Goal: Task Accomplishment & Management: Complete application form

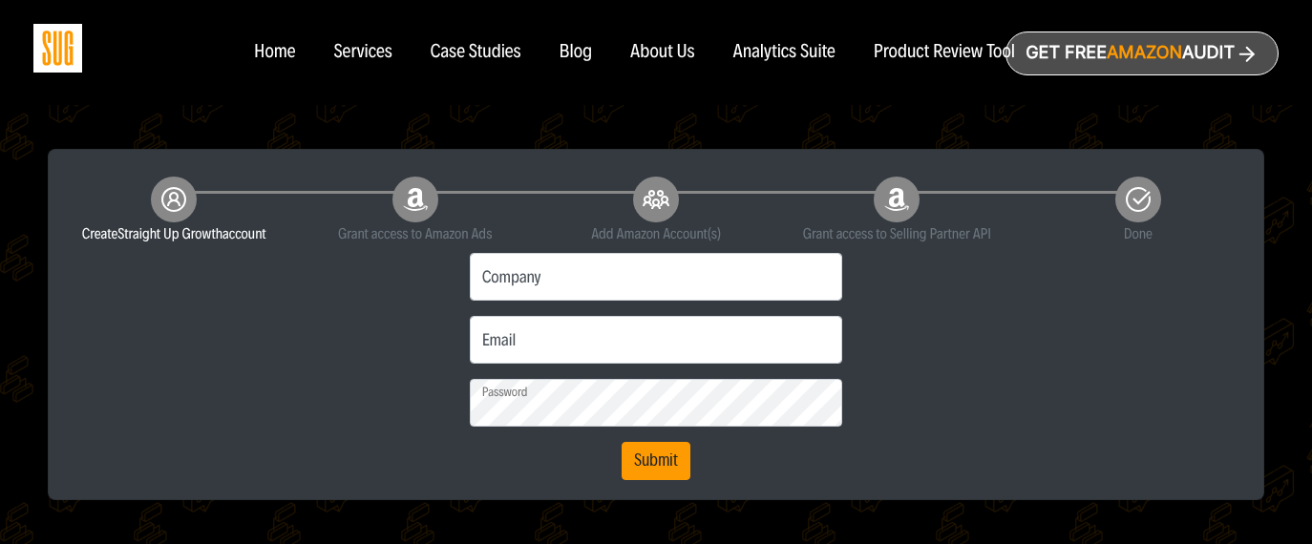
scroll to position [358, 0]
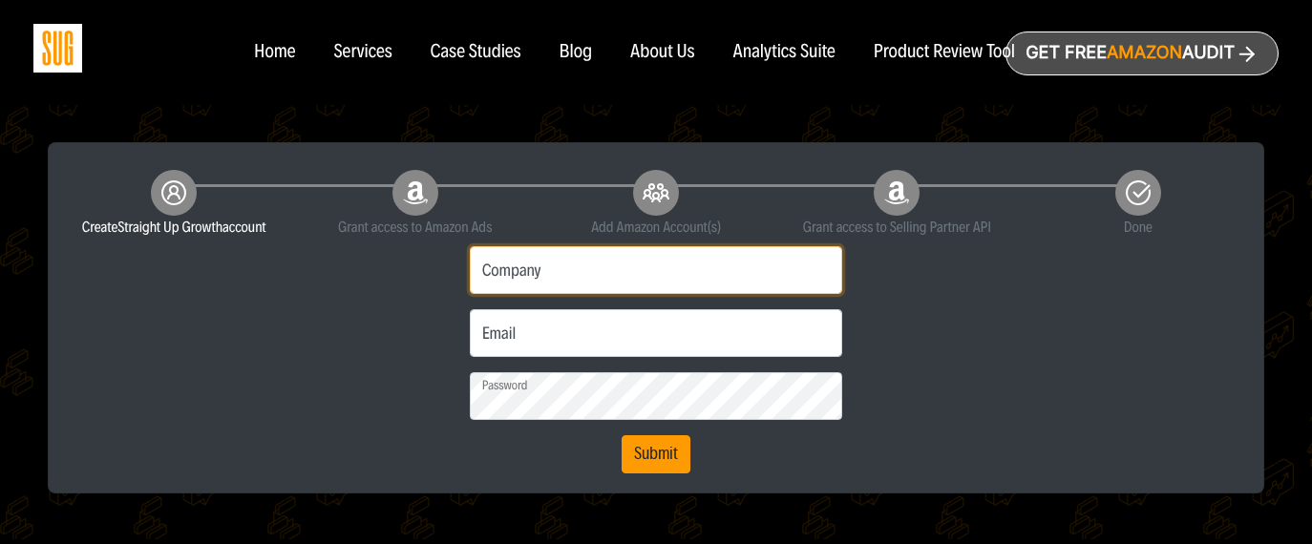
click at [615, 275] on input "Company" at bounding box center [656, 270] width 373 height 48
type input "Counter Culture Coffee"
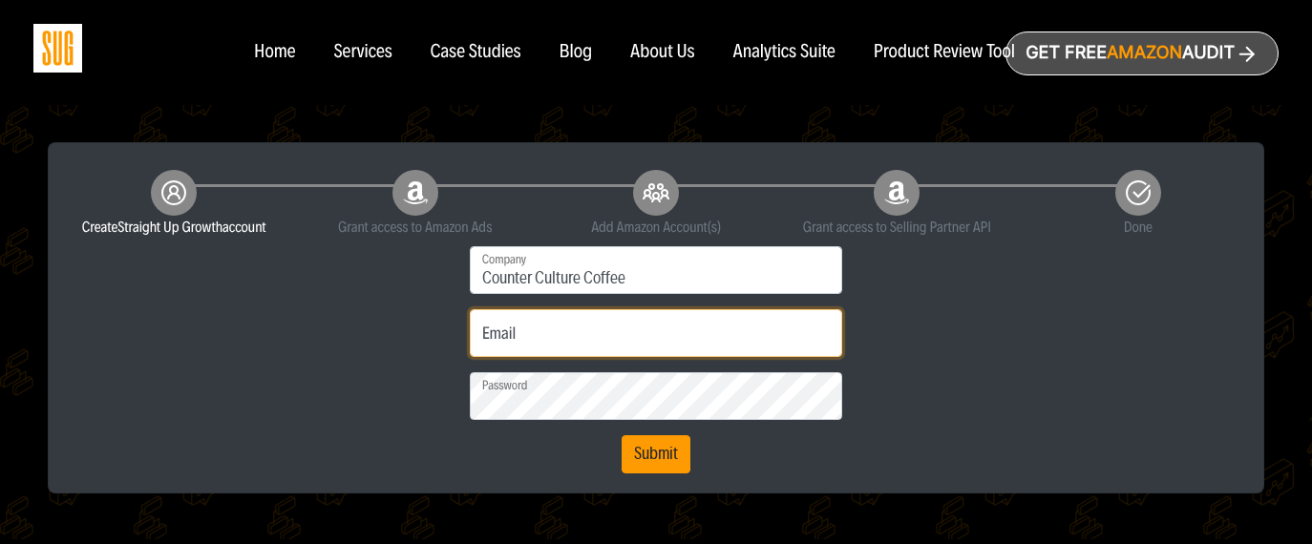
type input "[EMAIL_ADDRESS][DOMAIN_NAME]"
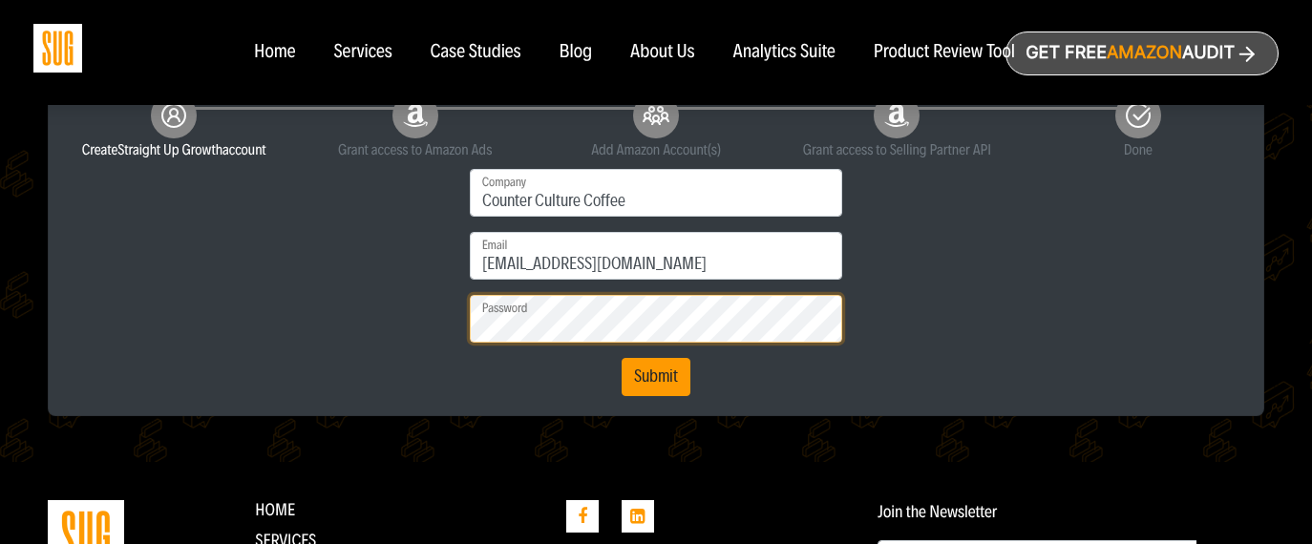
scroll to position [370, 0]
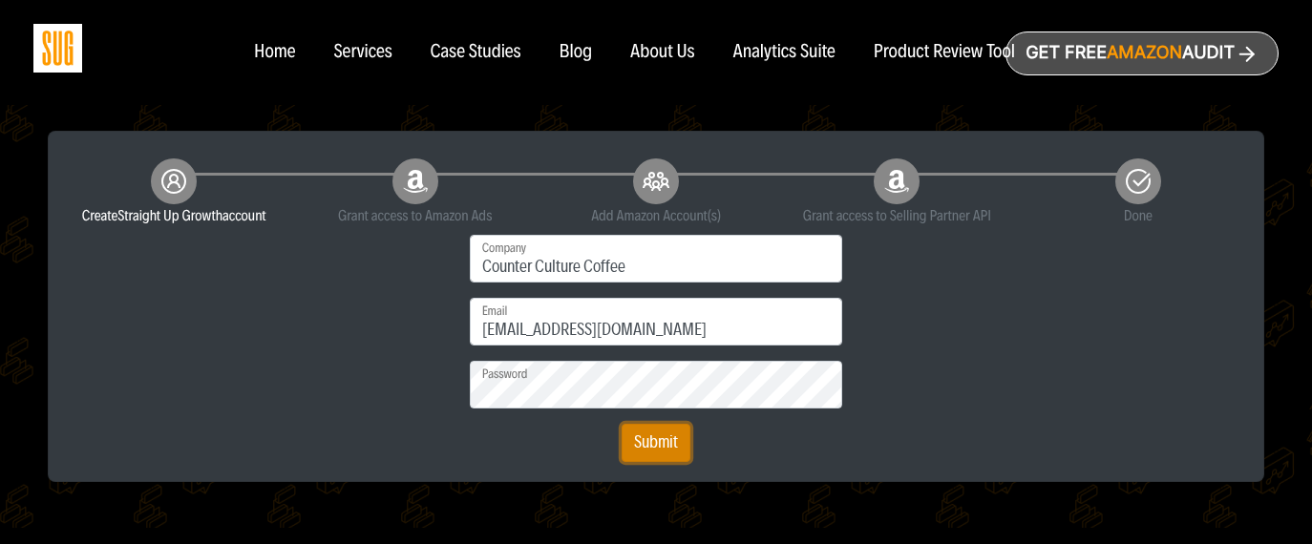
click at [645, 437] on button "Submit" at bounding box center [656, 443] width 69 height 38
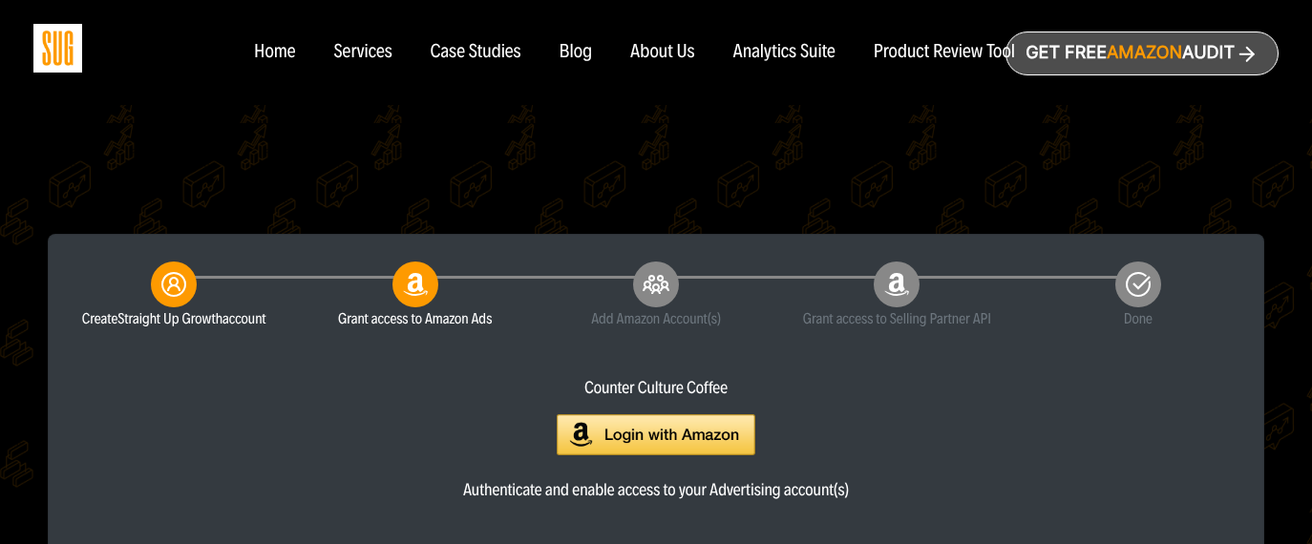
scroll to position [309, 0]
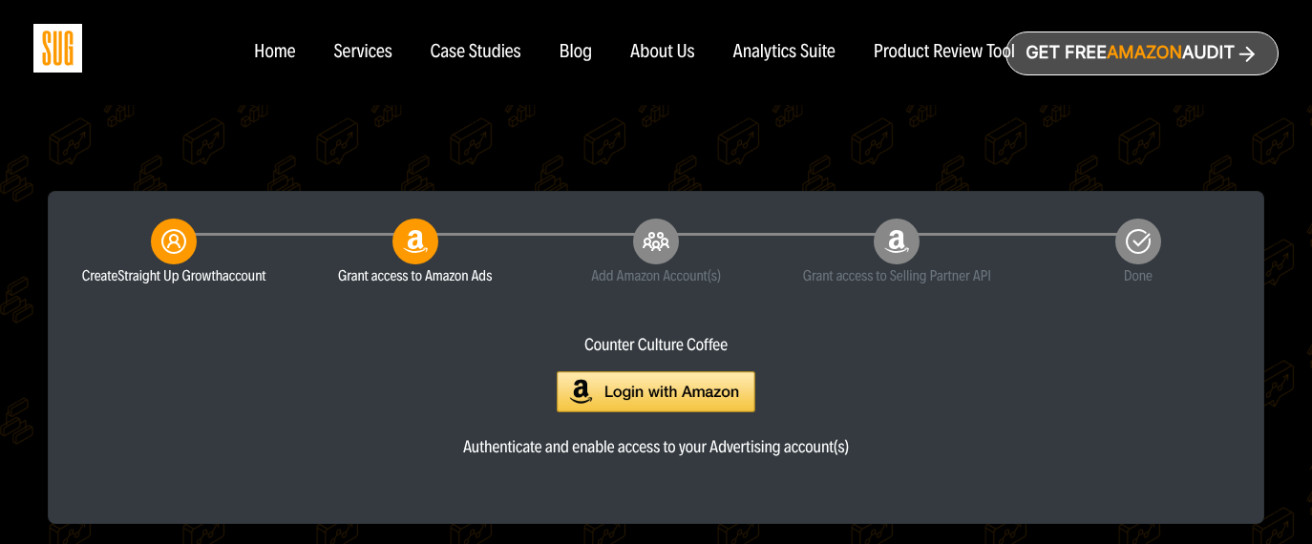
click at [698, 399] on img at bounding box center [656, 391] width 199 height 41
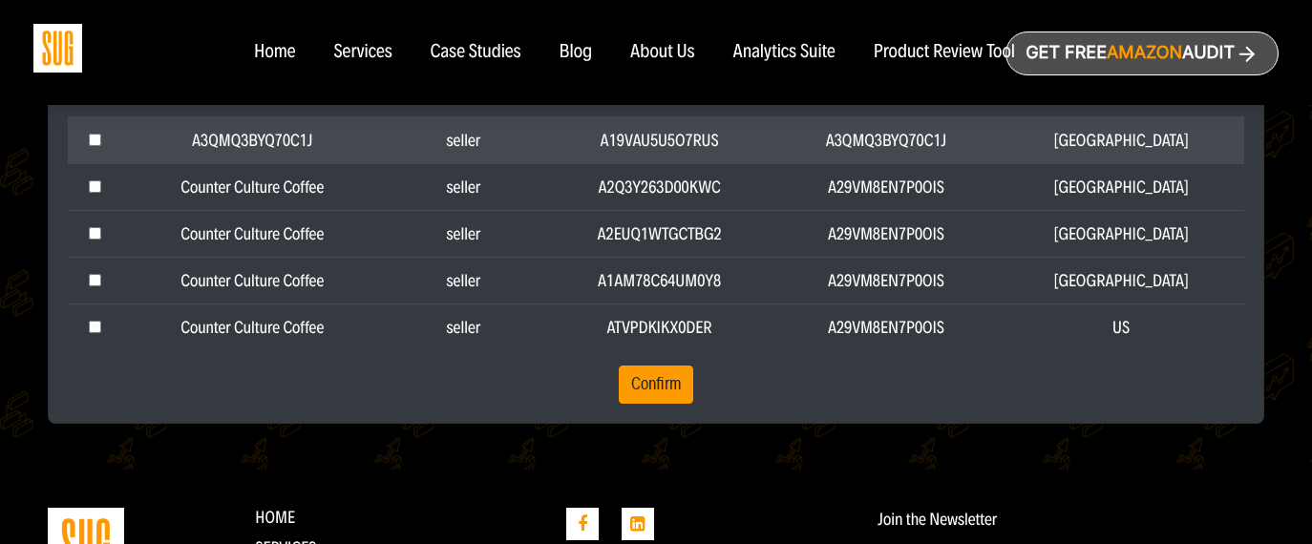
scroll to position [739, 0]
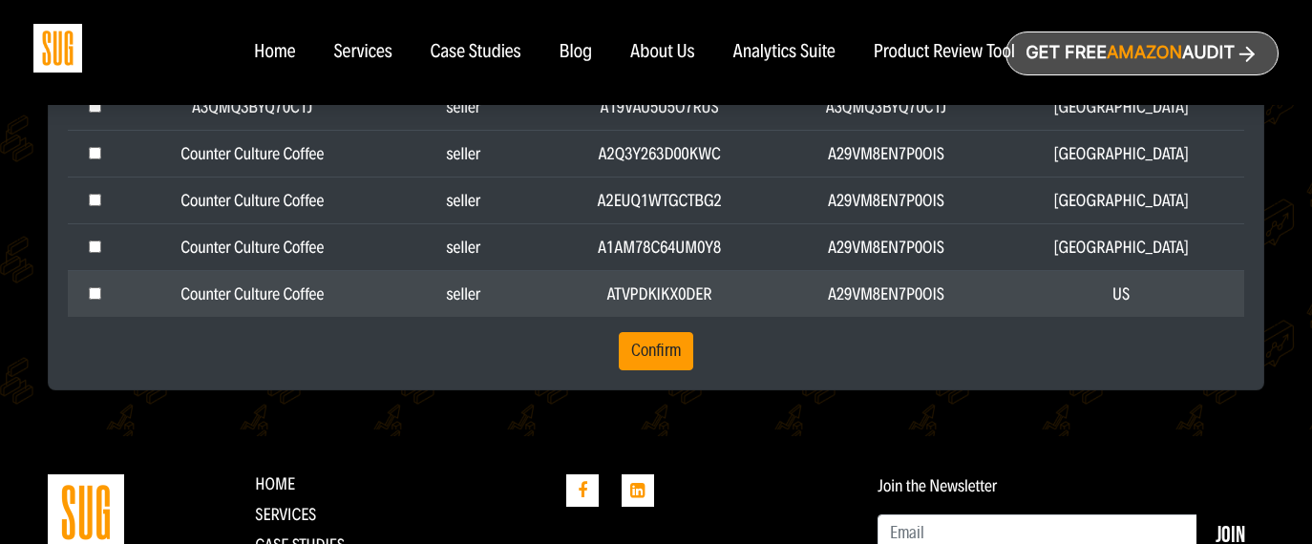
click at [347, 299] on td "Counter Culture Coffee" at bounding box center [252, 293] width 259 height 47
click at [690, 296] on td "ATVPDKIKX0DER" at bounding box center [659, 293] width 229 height 47
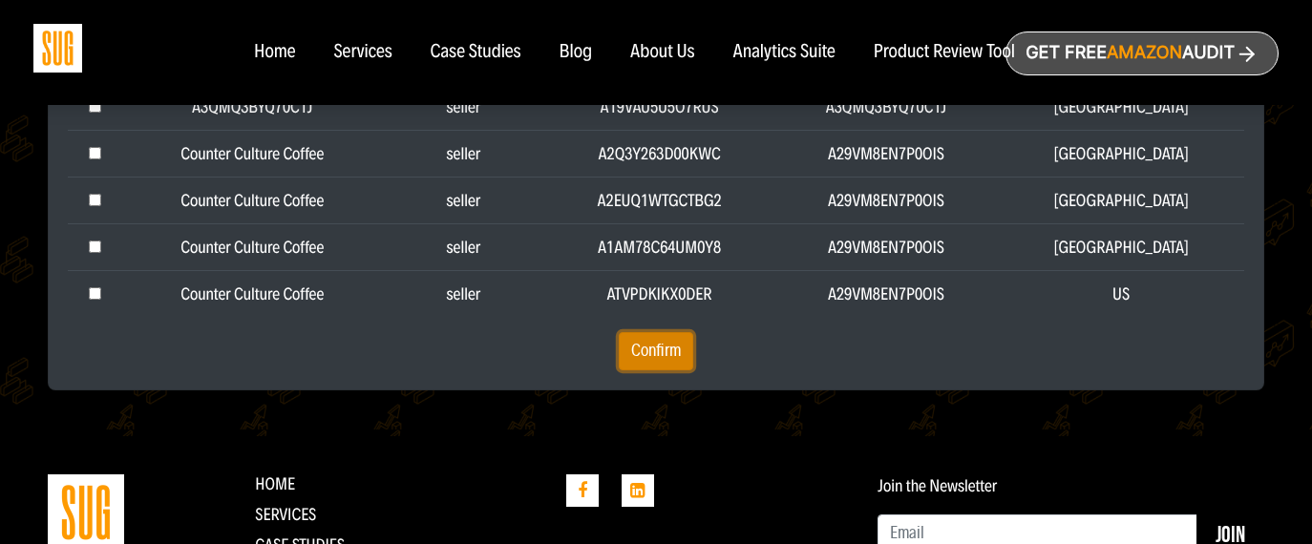
click at [670, 352] on button "Confirm" at bounding box center [656, 351] width 74 height 38
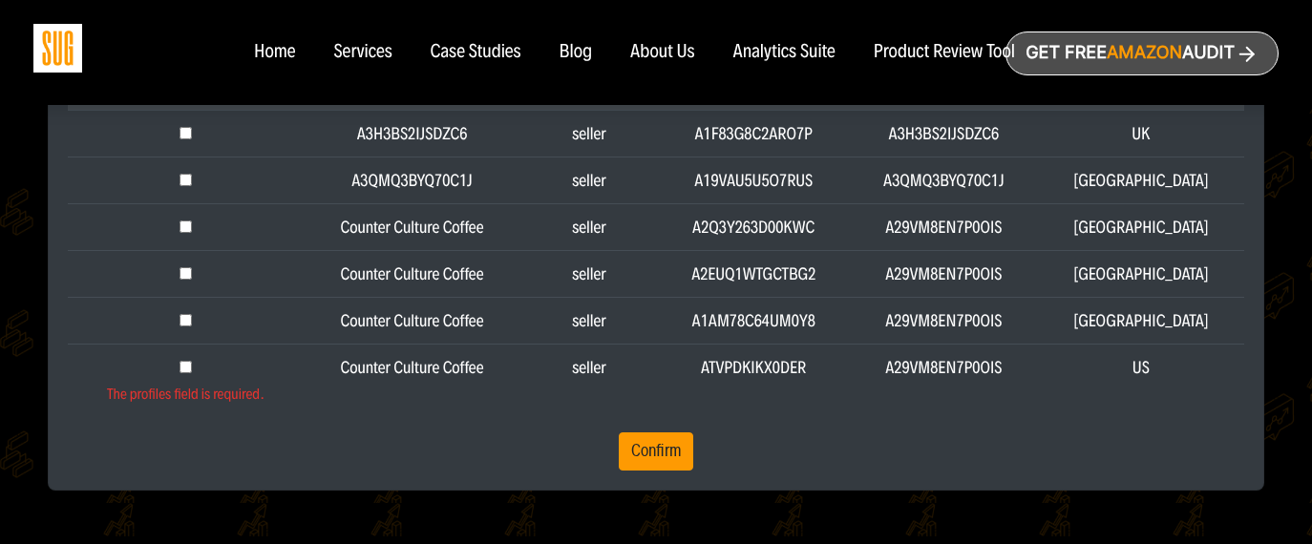
scroll to position [727, 0]
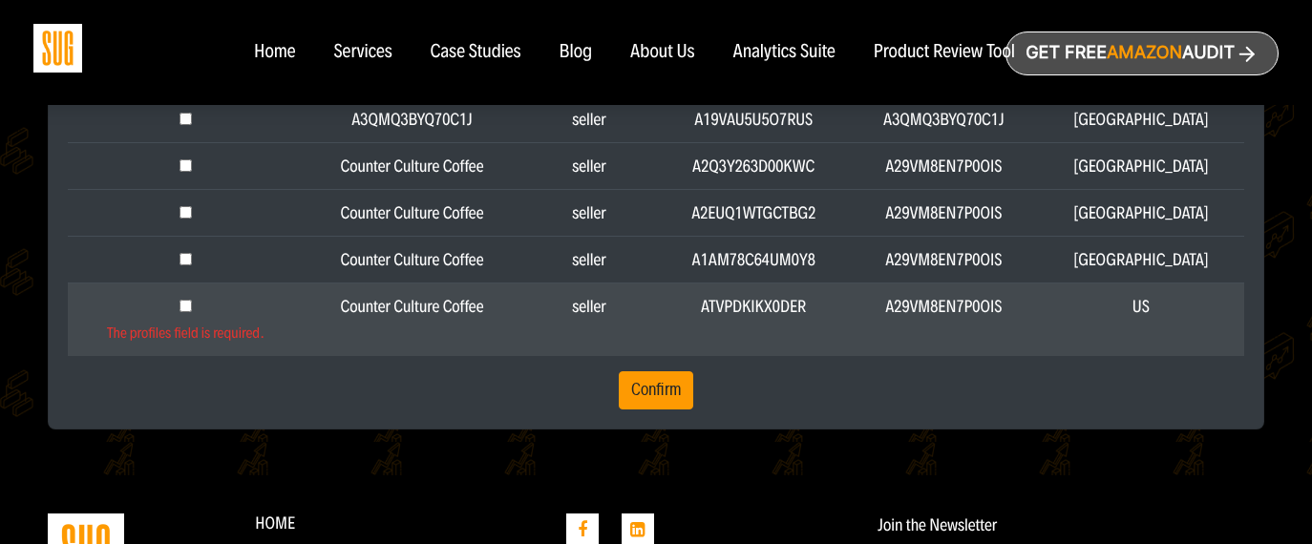
click at [192, 305] on input "checkbox" at bounding box center [186, 306] width 12 height 12
checkbox input "true"
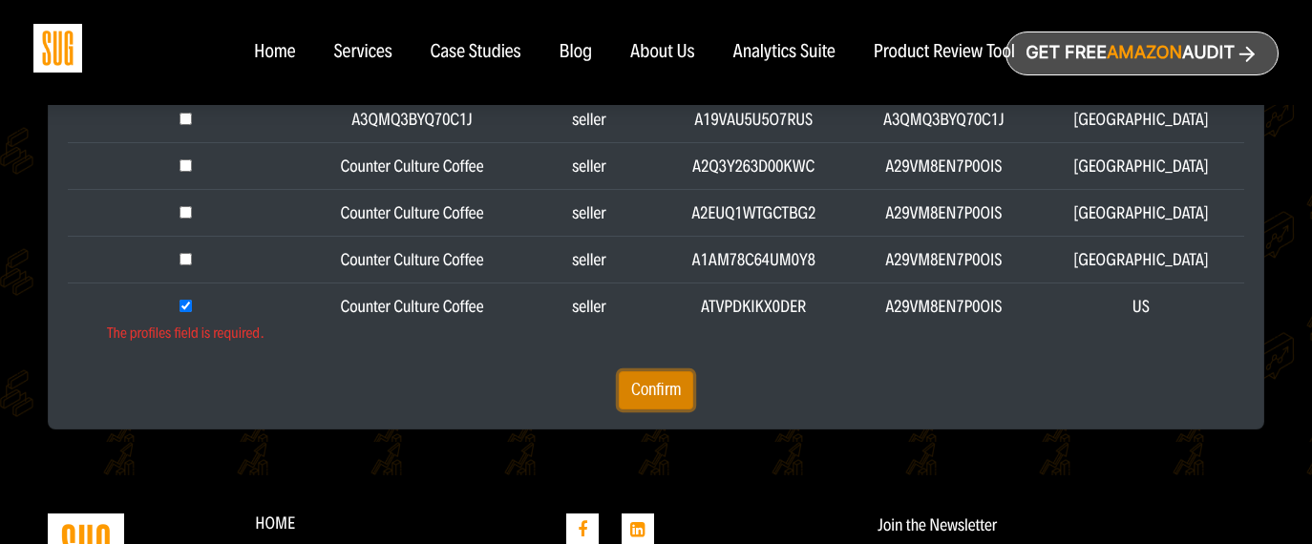
click at [648, 401] on button "Confirm" at bounding box center [656, 390] width 74 height 38
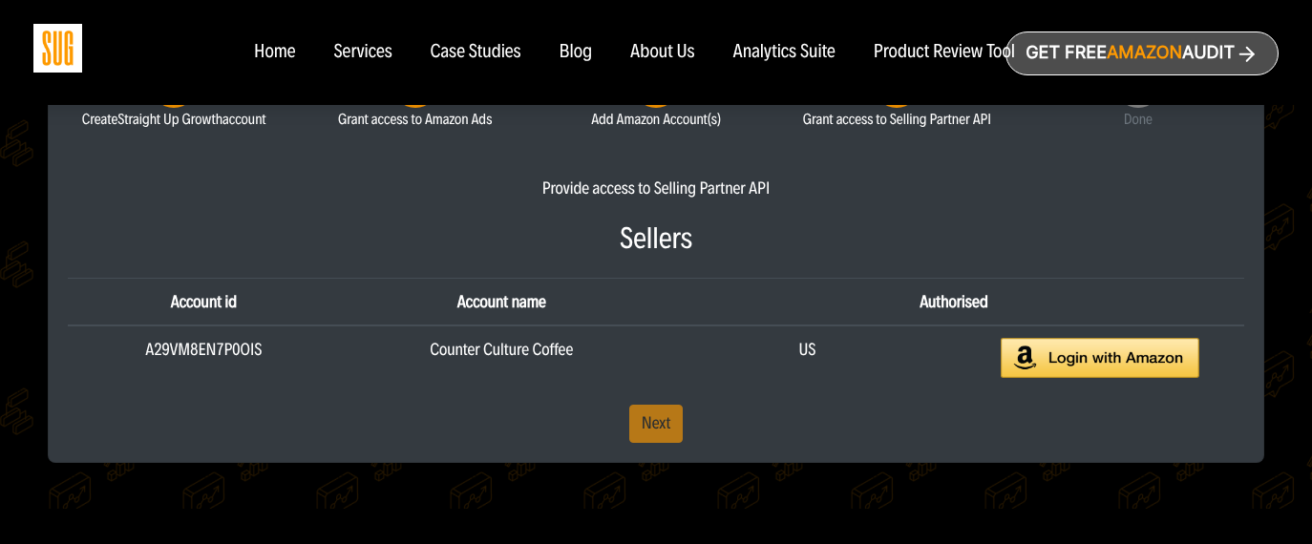
scroll to position [470, 0]
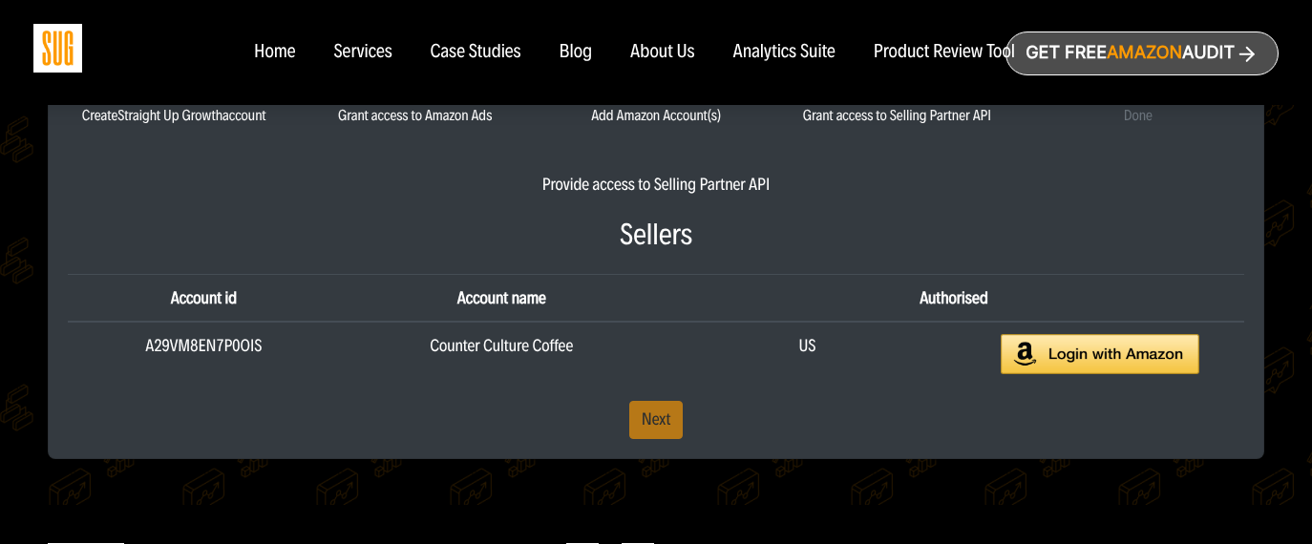
click at [659, 422] on div "Provide access to Selling Partner API Sellers Account id Account name Authorise…" at bounding box center [655, 306] width 1205 height 266
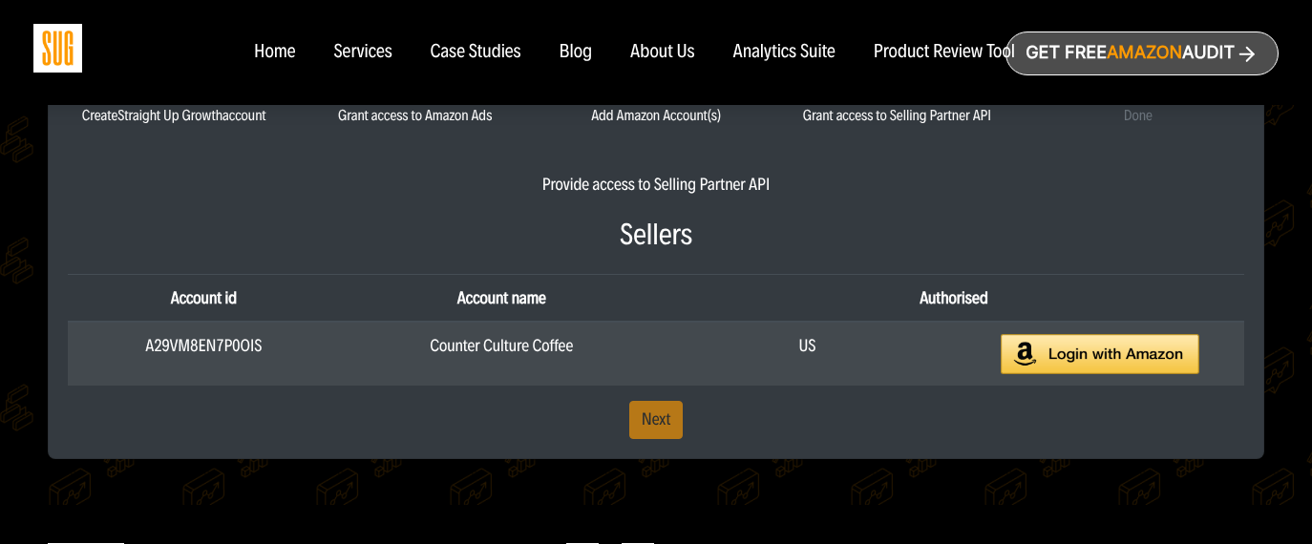
click at [1116, 362] on img at bounding box center [1100, 354] width 199 height 41
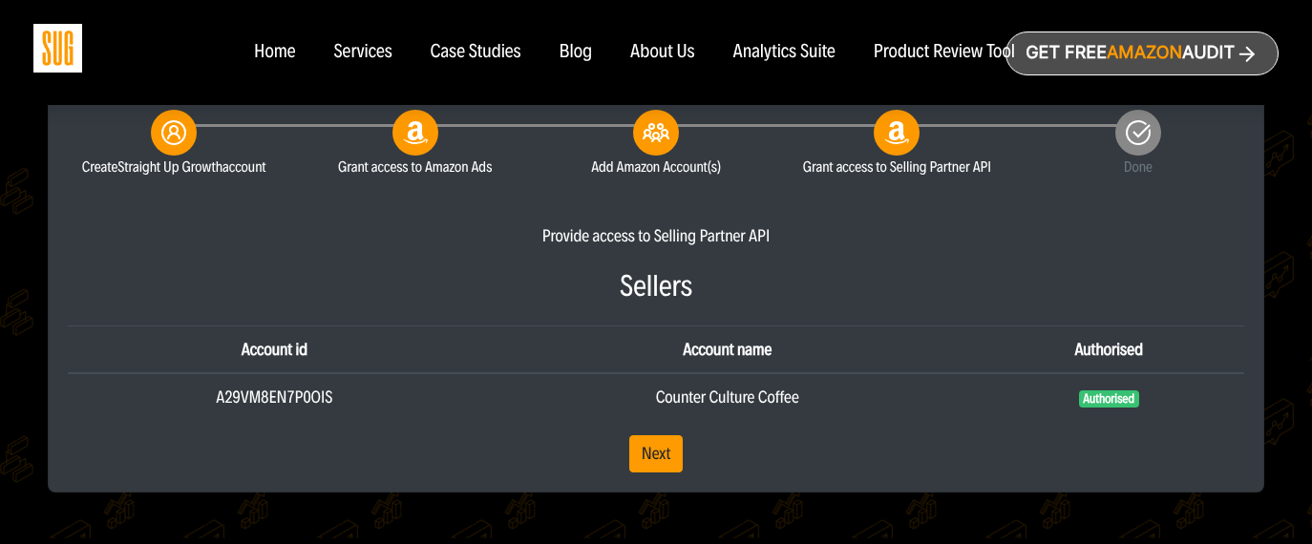
scroll to position [419, 0]
click at [651, 461] on link "Next" at bounding box center [656, 453] width 54 height 38
